Goal: Unclear: Browse casually

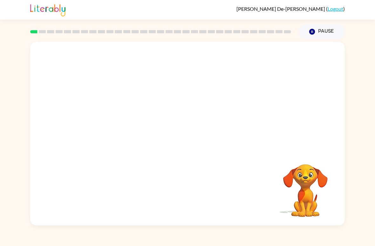
click at [113, 180] on div "Your browser must support playing .mp4 files to use Literably. Please try using…" at bounding box center [187, 134] width 314 height 184
click at [315, 172] on video "Your browser must support playing .mp4 files to use Literably. Please try using…" at bounding box center [305, 187] width 64 height 64
click at [329, 144] on video "Your browser must support playing .mp4 files to use Literably. Please try using…" at bounding box center [187, 96] width 314 height 109
click at [360, 163] on div "Your browser must support playing .mp4 files to use Literably. Please try using…" at bounding box center [187, 132] width 375 height 187
click at [369, 130] on div "Your browser must support playing .mp4 files to use Literably. Please try using…" at bounding box center [187, 132] width 375 height 187
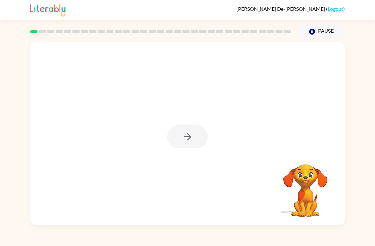
click at [219, 129] on div at bounding box center [187, 134] width 314 height 184
click at [179, 142] on div at bounding box center [187, 136] width 41 height 23
click at [182, 144] on div at bounding box center [187, 136] width 41 height 23
click at [184, 136] on div at bounding box center [187, 136] width 41 height 23
click at [204, 135] on button "button" at bounding box center [187, 136] width 41 height 23
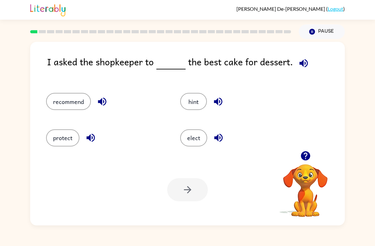
click at [75, 103] on button "recommend" at bounding box center [68, 101] width 45 height 17
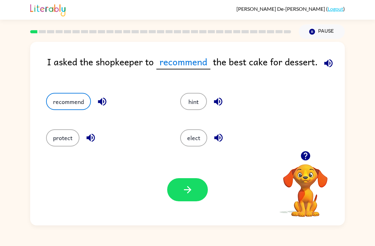
click at [187, 191] on icon "button" at bounding box center [187, 190] width 11 height 11
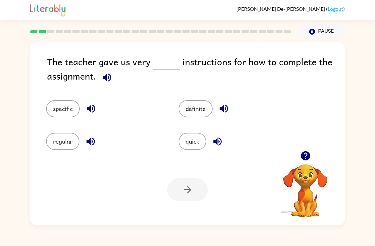
click at [191, 141] on button "quick" at bounding box center [192, 141] width 28 height 17
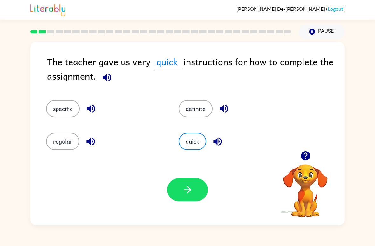
click at [183, 187] on icon "button" at bounding box center [187, 190] width 11 height 11
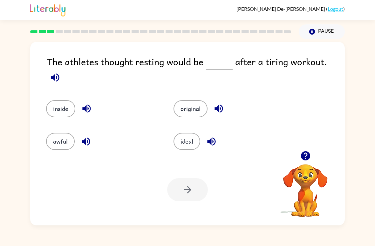
click at [204, 147] on div "ideal" at bounding box center [229, 141] width 113 height 17
click at [64, 138] on button "awful" at bounding box center [60, 141] width 29 height 17
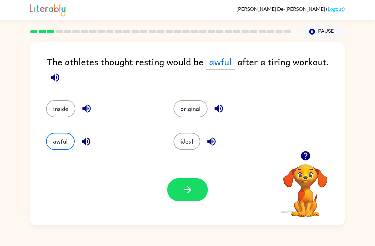
click at [67, 105] on button "inside" at bounding box center [60, 108] width 29 height 17
click at [202, 112] on button "original" at bounding box center [190, 108] width 34 height 17
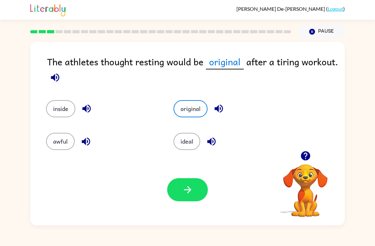
click at [195, 147] on button "ideal" at bounding box center [186, 141] width 27 height 17
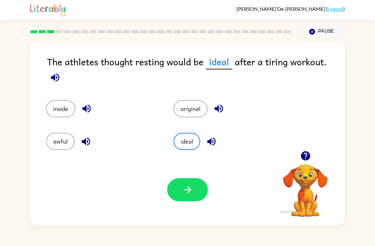
click at [63, 100] on button "inside" at bounding box center [60, 108] width 29 height 17
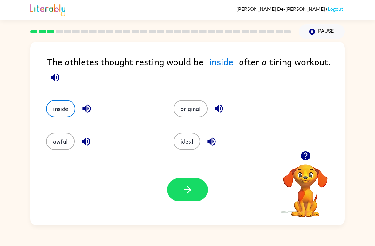
click at [63, 145] on button "awful" at bounding box center [60, 141] width 29 height 17
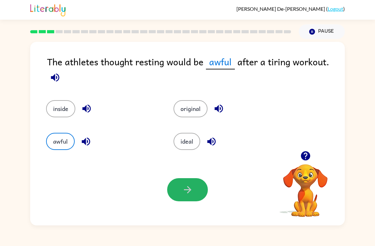
click at [182, 183] on button "button" at bounding box center [187, 189] width 41 height 23
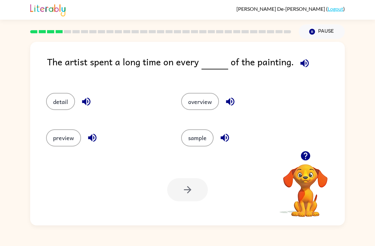
click at [60, 105] on button "detail" at bounding box center [60, 101] width 29 height 17
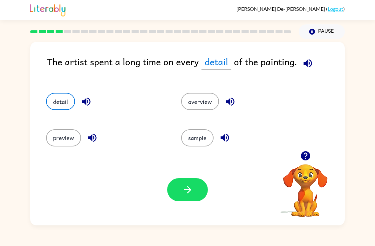
click at [188, 207] on div "Your browser must support playing .mp4 files to use Literably. Please try using…" at bounding box center [187, 189] width 314 height 71
click at [189, 201] on button "button" at bounding box center [187, 189] width 41 height 23
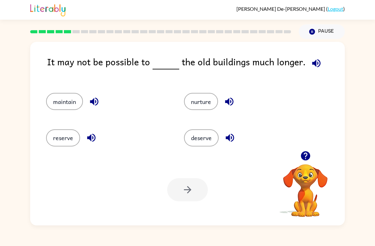
click at [66, 141] on button "reserve" at bounding box center [63, 138] width 34 height 17
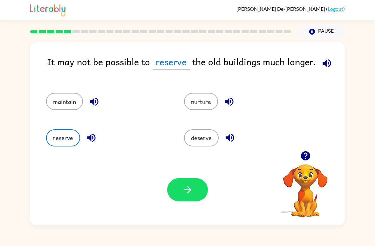
click at [74, 98] on button "maintain" at bounding box center [64, 101] width 37 height 17
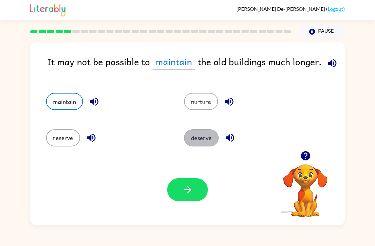
click at [208, 134] on button "deserve" at bounding box center [201, 138] width 35 height 17
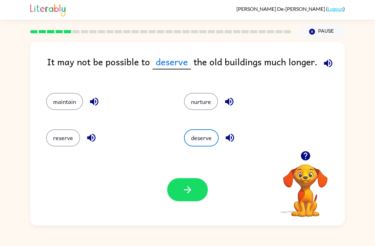
click at [75, 137] on button "reserve" at bounding box center [63, 138] width 34 height 17
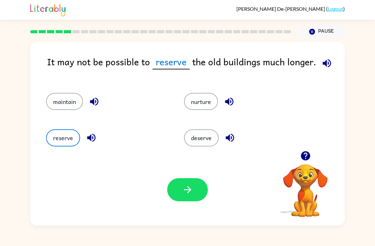
click at [208, 150] on div "deserve" at bounding box center [241, 136] width 138 height 36
click at [211, 140] on button "deserve" at bounding box center [201, 138] width 35 height 17
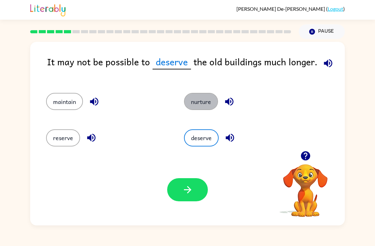
click at [202, 106] on button "nurture" at bounding box center [201, 101] width 34 height 17
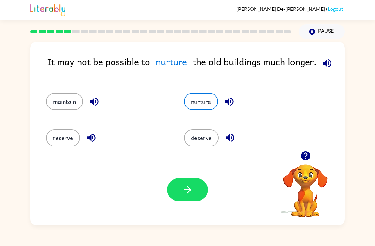
click at [185, 193] on icon "button" at bounding box center [187, 190] width 11 height 11
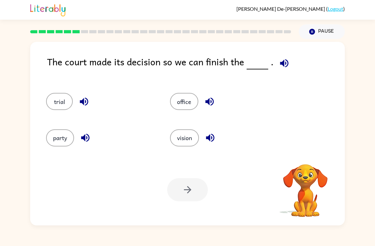
click at [184, 100] on button "office" at bounding box center [184, 101] width 28 height 17
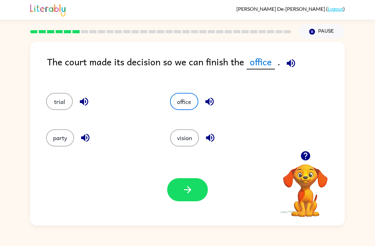
click at [61, 103] on button "trial" at bounding box center [59, 101] width 27 height 17
click at [201, 199] on button "button" at bounding box center [187, 189] width 41 height 23
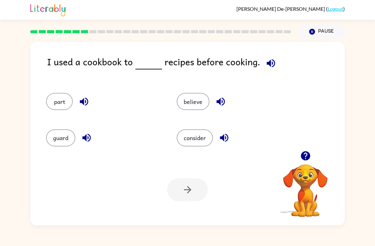
click at [203, 136] on button "consider" at bounding box center [195, 138] width 36 height 17
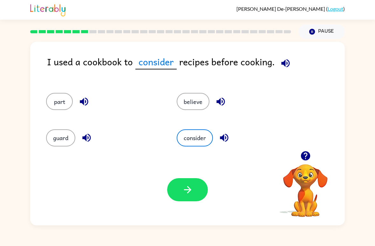
click at [176, 185] on button "button" at bounding box center [187, 189] width 41 height 23
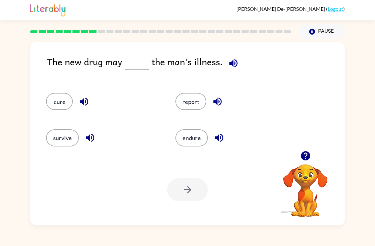
click at [205, 103] on button "report" at bounding box center [190, 101] width 31 height 17
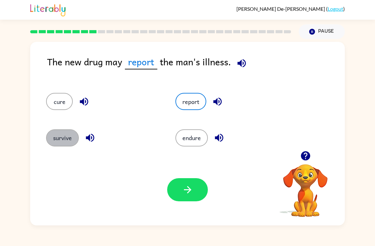
click at [68, 142] on button "survive" at bounding box center [62, 138] width 33 height 17
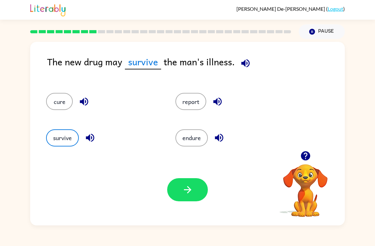
click at [207, 210] on div "Your browser must support playing .mp4 files to use Literably. Please try using…" at bounding box center [187, 189] width 314 height 71
click at [195, 106] on button "report" at bounding box center [190, 101] width 31 height 17
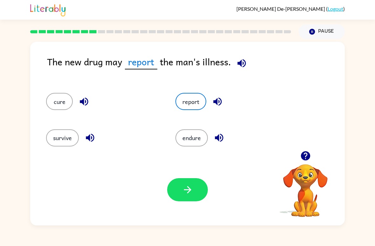
click at [198, 192] on button "button" at bounding box center [187, 189] width 41 height 23
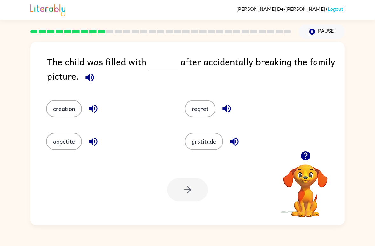
click at [61, 110] on button "creation" at bounding box center [64, 108] width 36 height 17
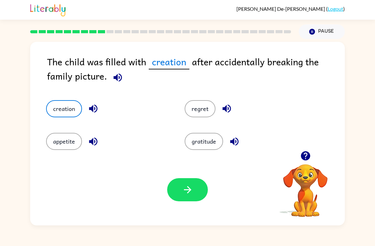
click at [57, 140] on button "appetite" at bounding box center [64, 141] width 36 height 17
click at [56, 111] on button "creation" at bounding box center [64, 108] width 36 height 17
click at [56, 110] on button "creation" at bounding box center [64, 108] width 36 height 17
click at [210, 106] on button "regret" at bounding box center [200, 108] width 31 height 17
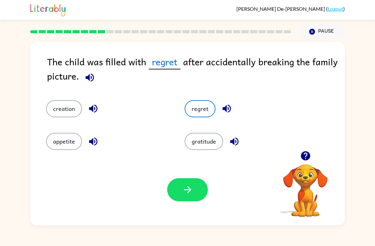
click at [217, 140] on button "gratitude" at bounding box center [204, 141] width 38 height 17
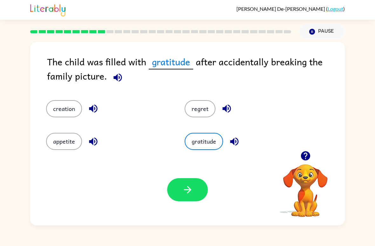
click at [191, 184] on button "button" at bounding box center [187, 189] width 41 height 23
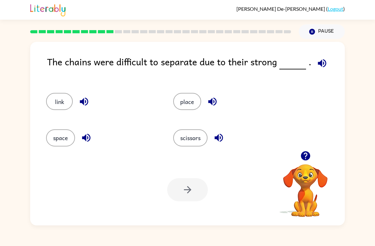
click at [65, 139] on button "space" at bounding box center [60, 138] width 29 height 17
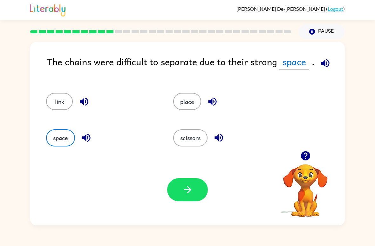
click at [188, 198] on button "button" at bounding box center [187, 189] width 41 height 23
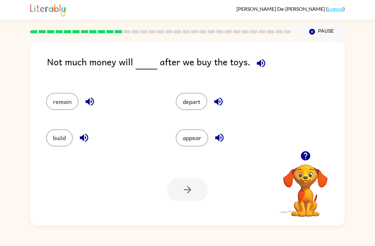
click at [199, 130] on button "appear" at bounding box center [192, 138] width 32 height 17
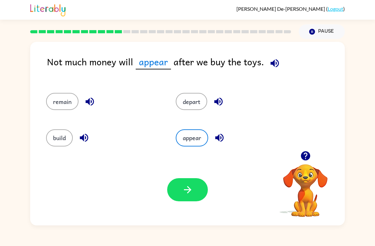
click at [196, 195] on button "button" at bounding box center [187, 189] width 41 height 23
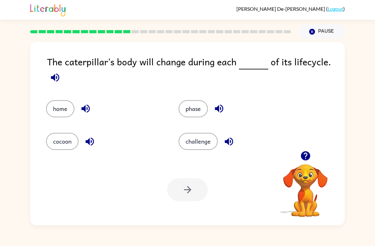
click at [195, 114] on button "phase" at bounding box center [192, 108] width 29 height 17
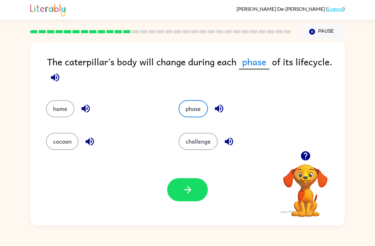
click at [181, 200] on button "button" at bounding box center [187, 189] width 41 height 23
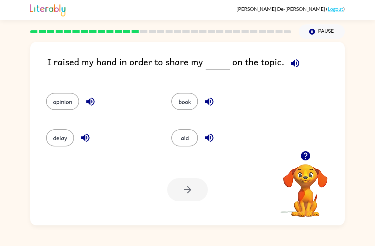
click at [184, 102] on button "book" at bounding box center [184, 101] width 27 height 17
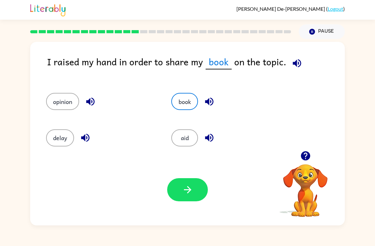
click at [201, 191] on button "button" at bounding box center [187, 189] width 41 height 23
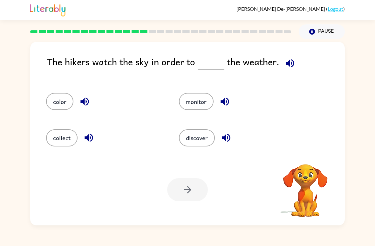
click at [66, 145] on button "collect" at bounding box center [61, 138] width 31 height 17
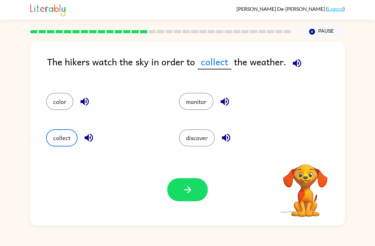
click at [199, 142] on button "discover" at bounding box center [197, 138] width 36 height 17
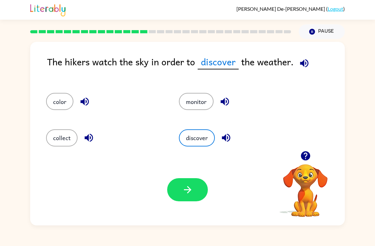
click at [199, 104] on button "monitor" at bounding box center [196, 101] width 35 height 17
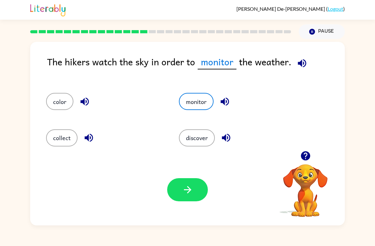
click at [204, 136] on button "discover" at bounding box center [197, 138] width 36 height 17
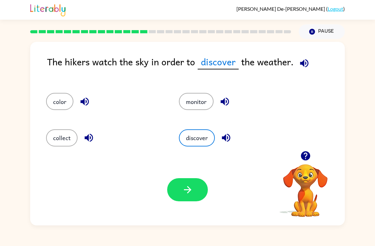
click at [203, 93] on button "monitor" at bounding box center [196, 101] width 35 height 17
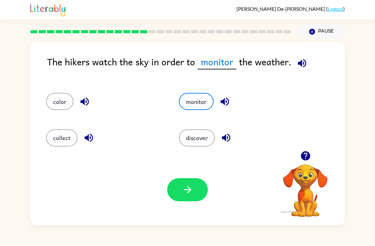
click at [192, 178] on div "Your browser must support playing .mp4 files to use Literably. Please try using…" at bounding box center [187, 189] width 314 height 71
click at [206, 131] on button "discover" at bounding box center [197, 138] width 36 height 17
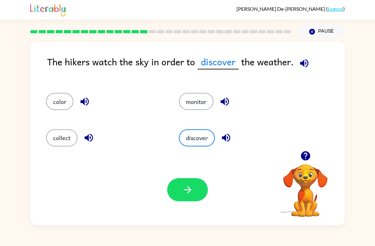
click at [193, 96] on button "monitor" at bounding box center [196, 101] width 35 height 17
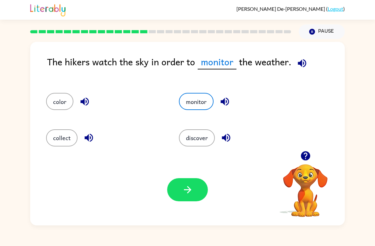
click at [196, 194] on button "button" at bounding box center [187, 189] width 41 height 23
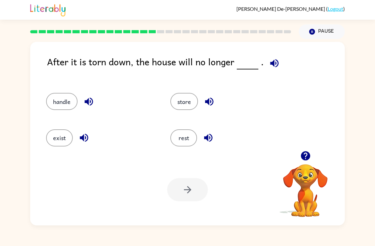
click at [66, 134] on button "exist" at bounding box center [59, 138] width 27 height 17
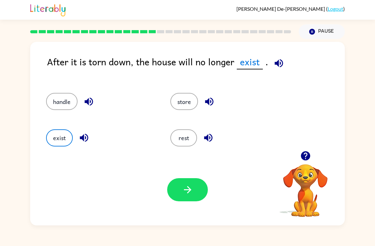
click at [198, 188] on button "button" at bounding box center [187, 189] width 41 height 23
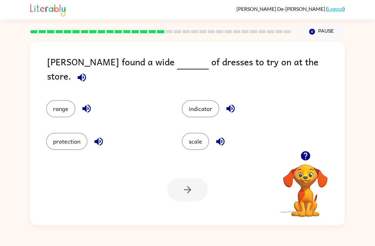
click at [195, 138] on button "scale" at bounding box center [195, 141] width 27 height 17
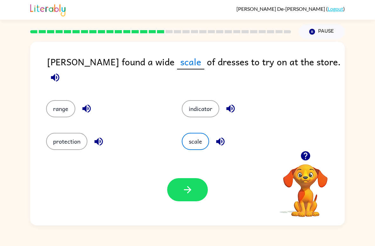
click at [207, 105] on button "indicator" at bounding box center [200, 108] width 37 height 17
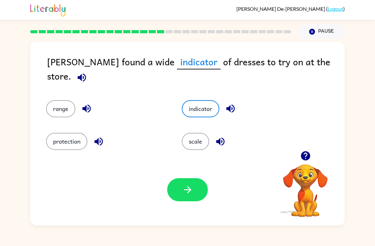
click at [75, 146] on button "protection" at bounding box center [66, 141] width 41 height 17
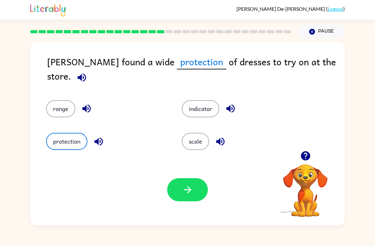
click at [199, 143] on button "scale" at bounding box center [195, 141] width 27 height 17
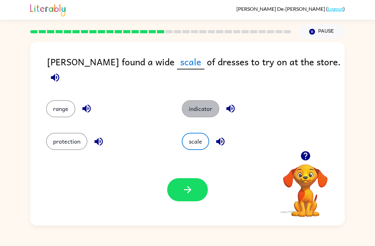
click at [212, 110] on button "indicator" at bounding box center [200, 108] width 37 height 17
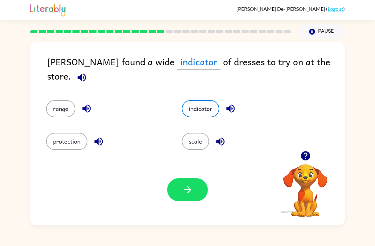
click at [61, 101] on button "range" at bounding box center [60, 108] width 29 height 17
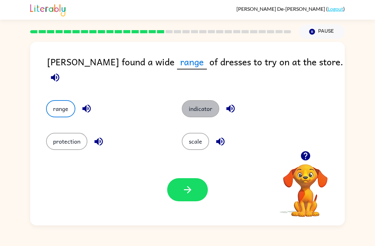
click at [200, 100] on button "indicator" at bounding box center [200, 108] width 37 height 17
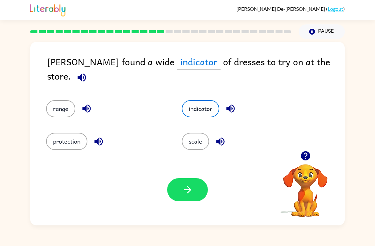
click at [59, 103] on button "range" at bounding box center [60, 108] width 29 height 17
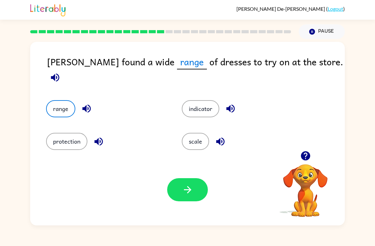
click at [187, 182] on button "button" at bounding box center [187, 189] width 41 height 23
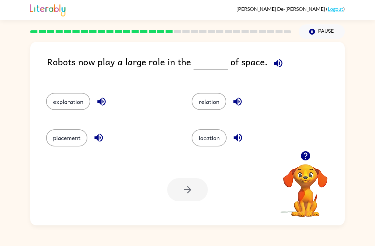
click at [220, 140] on button "location" at bounding box center [209, 138] width 35 height 17
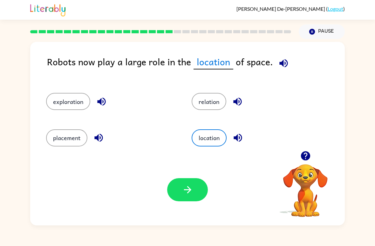
click at [181, 202] on button "button" at bounding box center [187, 189] width 41 height 23
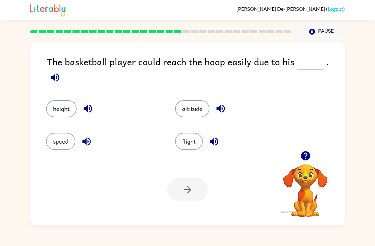
click at [60, 105] on button "height" at bounding box center [61, 108] width 30 height 17
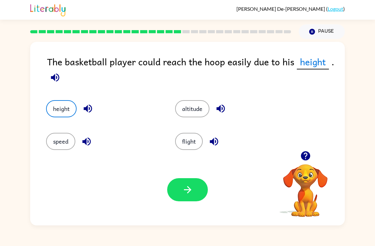
click at [198, 192] on button "button" at bounding box center [187, 189] width 41 height 23
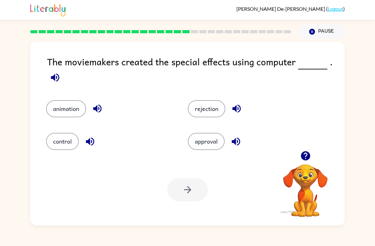
click at [62, 139] on button "control" at bounding box center [62, 141] width 33 height 17
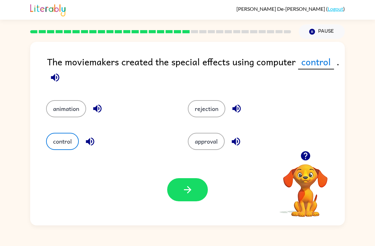
click at [181, 193] on button "button" at bounding box center [187, 189] width 41 height 23
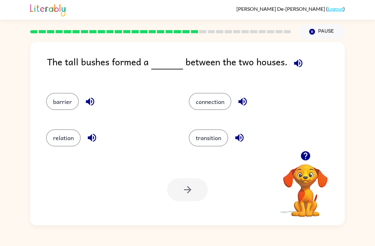
click at [216, 107] on button "connection" at bounding box center [210, 101] width 43 height 17
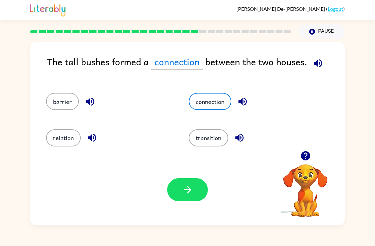
click at [189, 184] on button "button" at bounding box center [187, 189] width 41 height 23
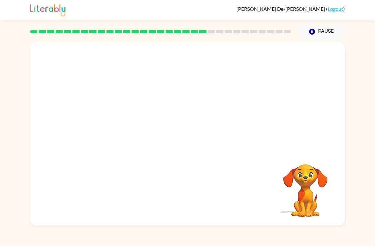
click at [123, 99] on video "Your browser must support playing .mp4 files to use Literably. Please try using…" at bounding box center [187, 96] width 314 height 109
click at [127, 129] on video "Your browser must support playing .mp4 files to use Literably. Please try using…" at bounding box center [187, 96] width 314 height 109
click at [223, 124] on video "Your browser must support playing .mp4 files to use Literably. Please try using…" at bounding box center [187, 96] width 314 height 109
click at [224, 97] on video "Your browser must support playing .mp4 files to use Literably. Please try using…" at bounding box center [187, 96] width 314 height 109
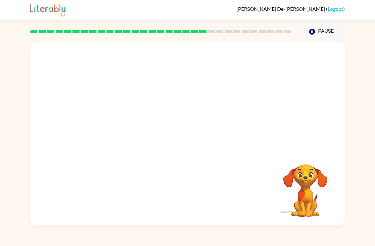
click at [130, 92] on video "Your browser must support playing .mp4 files to use Literably. Please try using…" at bounding box center [187, 96] width 314 height 109
click at [133, 134] on video "Your browser must support playing .mp4 files to use Literably. Please try using…" at bounding box center [187, 96] width 314 height 109
click at [220, 119] on video "Your browser must support playing .mp4 files to use Literably. Please try using…" at bounding box center [187, 96] width 314 height 109
click at [216, 92] on video "Your browser must support playing .mp4 files to use Literably. Please try using…" at bounding box center [187, 96] width 314 height 109
click at [103, 127] on video "Your browser must support playing .mp4 files to use Literably. Please try using…" at bounding box center [187, 96] width 314 height 109
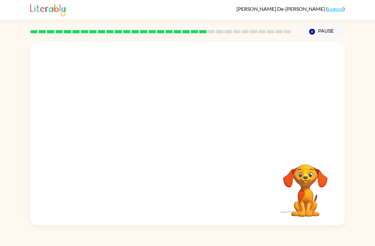
click at [122, 85] on video "Your browser must support playing .mp4 files to use Literably. Please try using…" at bounding box center [187, 96] width 314 height 109
click at [217, 98] on video "Your browser must support playing .mp4 files to use Literably. Please try using…" at bounding box center [187, 96] width 314 height 109
click at [206, 127] on video "Your browser must support playing .mp4 files to use Literably. Please try using…" at bounding box center [187, 96] width 314 height 109
click at [196, 138] on button "button" at bounding box center [187, 136] width 41 height 23
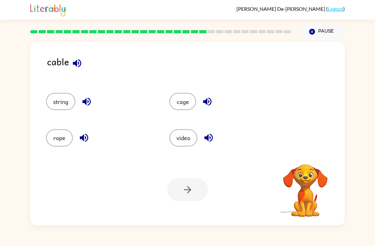
click at [190, 100] on button "cage" at bounding box center [182, 101] width 27 height 17
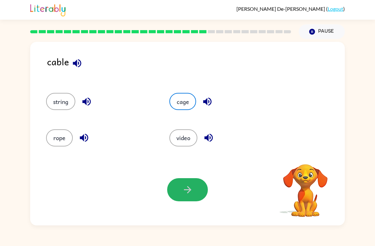
click at [189, 189] on icon "button" at bounding box center [187, 189] width 7 height 7
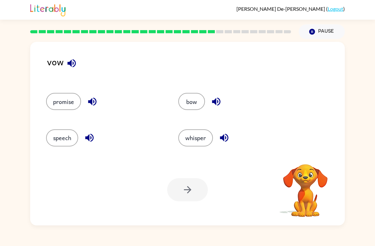
click at [197, 101] on button "bow" at bounding box center [191, 101] width 27 height 17
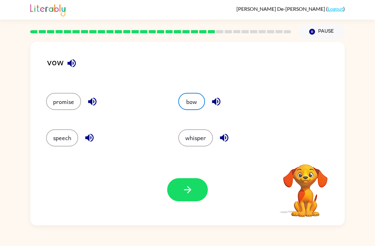
click at [195, 193] on button "button" at bounding box center [187, 189] width 41 height 23
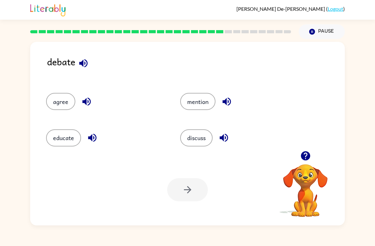
click at [207, 107] on button "mention" at bounding box center [197, 101] width 35 height 17
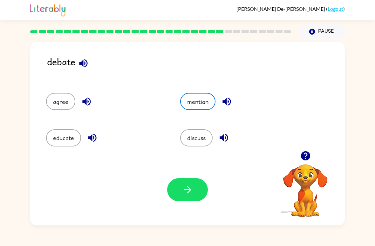
click at [198, 139] on button "discuss" at bounding box center [196, 138] width 32 height 17
click at [192, 188] on icon "button" at bounding box center [187, 190] width 11 height 11
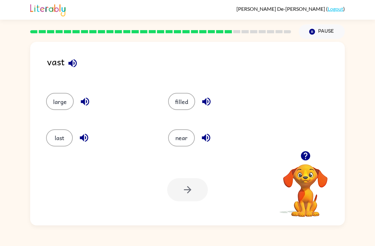
click at [64, 142] on button "last" at bounding box center [59, 138] width 27 height 17
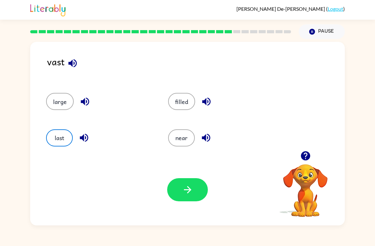
click at [174, 181] on button "button" at bounding box center [187, 189] width 41 height 23
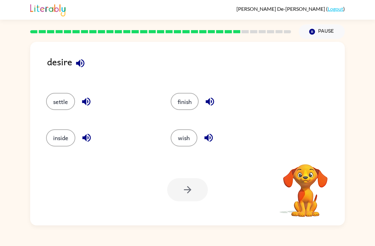
click at [183, 138] on button "wish" at bounding box center [184, 138] width 27 height 17
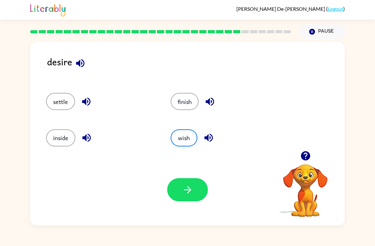
click at [187, 185] on icon "button" at bounding box center [187, 190] width 11 height 11
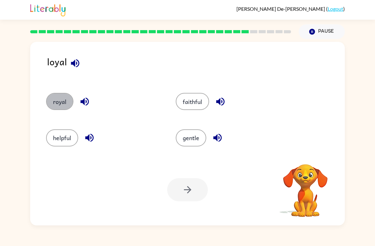
click at [56, 103] on button "royal" at bounding box center [59, 101] width 27 height 17
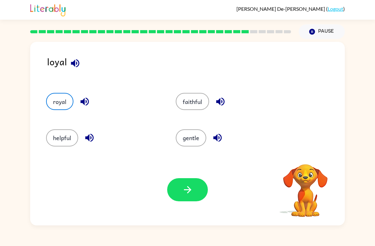
click at [179, 189] on button "button" at bounding box center [187, 189] width 41 height 23
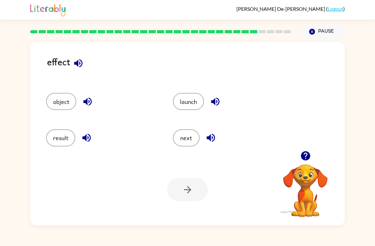
click at [64, 135] on button "result" at bounding box center [60, 138] width 29 height 17
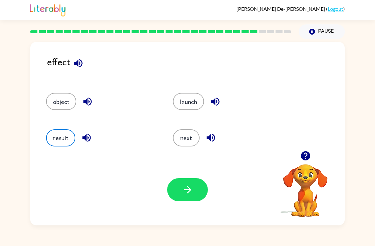
click at [192, 180] on button "button" at bounding box center [187, 189] width 41 height 23
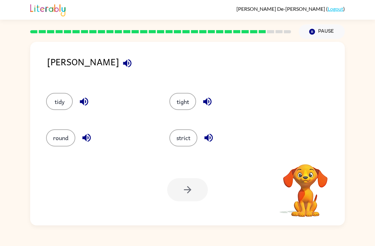
click at [181, 143] on button "strict" at bounding box center [183, 138] width 28 height 17
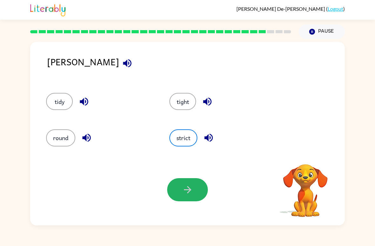
click at [185, 188] on icon "button" at bounding box center [187, 190] width 11 height 11
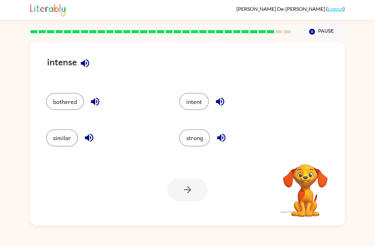
click at [200, 101] on button "intent" at bounding box center [194, 101] width 30 height 17
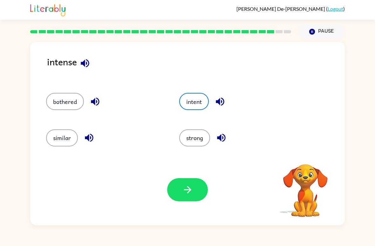
click at [48, 151] on div "similar" at bounding box center [100, 136] width 133 height 36
click at [199, 140] on button "strong" at bounding box center [194, 138] width 31 height 17
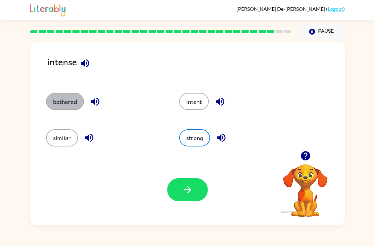
click at [64, 103] on button "bothered" at bounding box center [65, 101] width 38 height 17
click at [188, 186] on icon "button" at bounding box center [187, 190] width 11 height 11
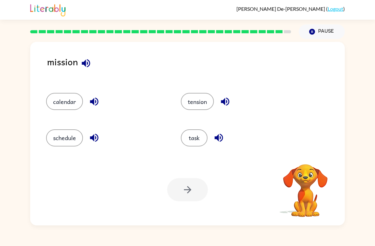
click at [206, 103] on button "tension" at bounding box center [197, 101] width 33 height 17
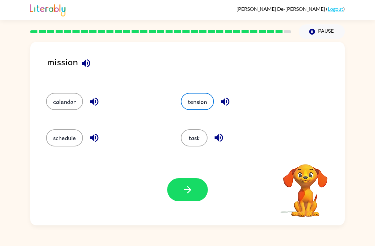
click at [198, 134] on button "task" at bounding box center [194, 138] width 27 height 17
click at [188, 186] on icon "button" at bounding box center [187, 190] width 11 height 11
